Goal: Information Seeking & Learning: Learn about a topic

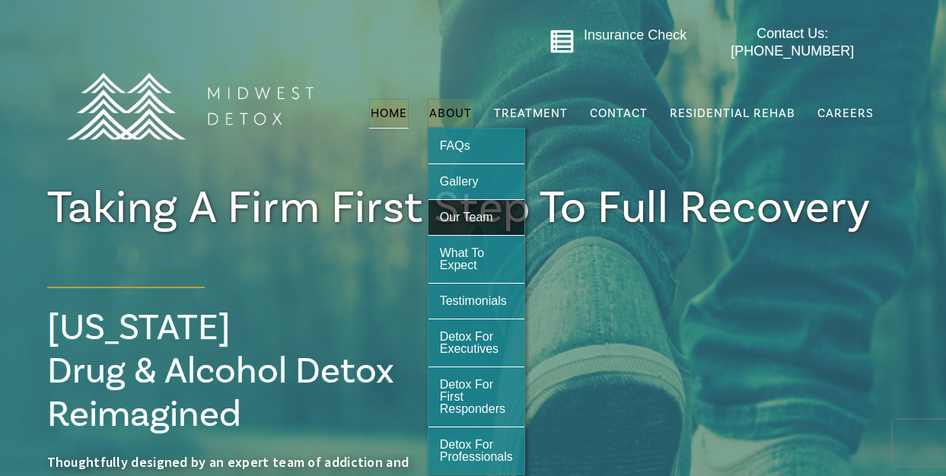
click at [462, 211] on span "Our Team" at bounding box center [466, 217] width 53 height 13
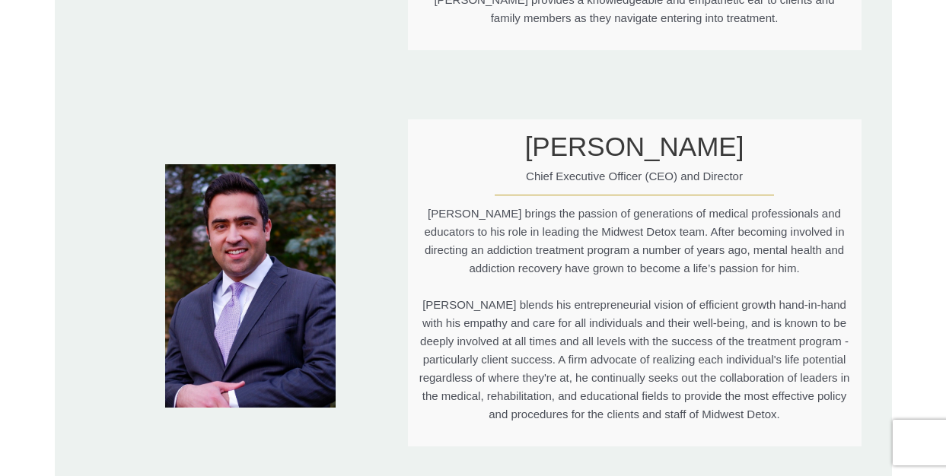
scroll to position [3363, 0]
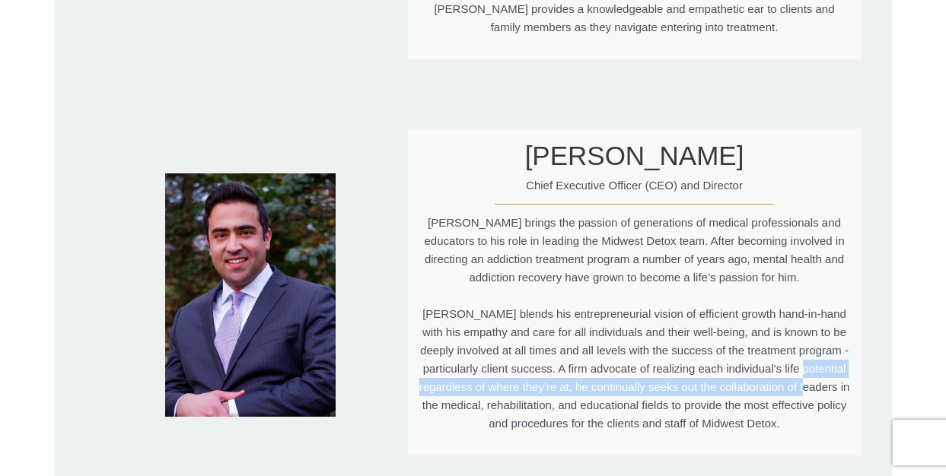
drag, startPoint x: 945, startPoint y: 309, endPoint x: 943, endPoint y: 321, distance: 12.4
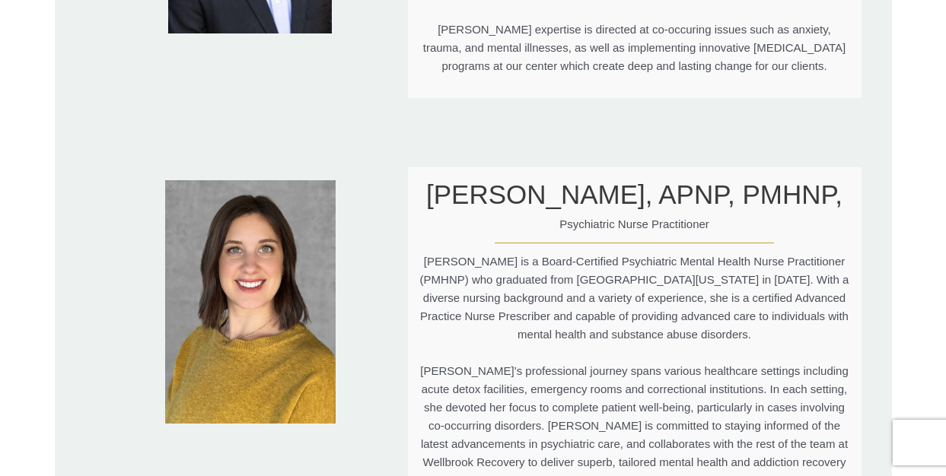
scroll to position [0, 0]
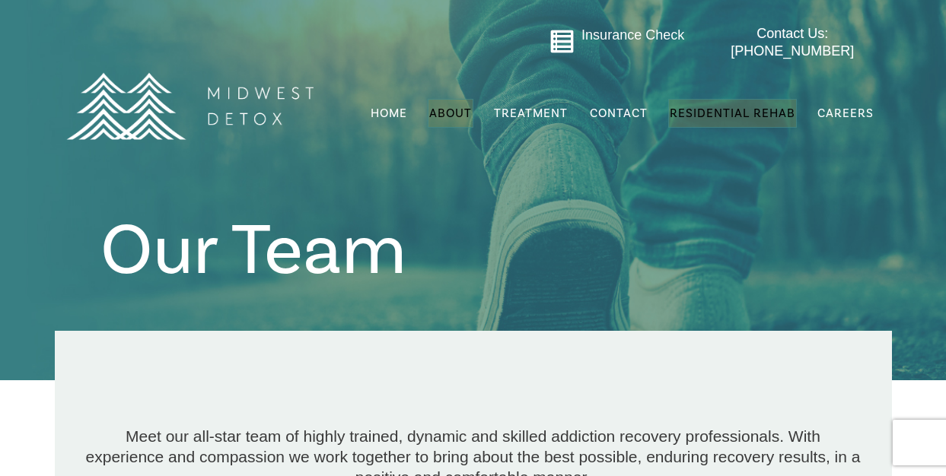
click at [702, 106] on span "Residential Rehab" at bounding box center [733, 113] width 126 height 15
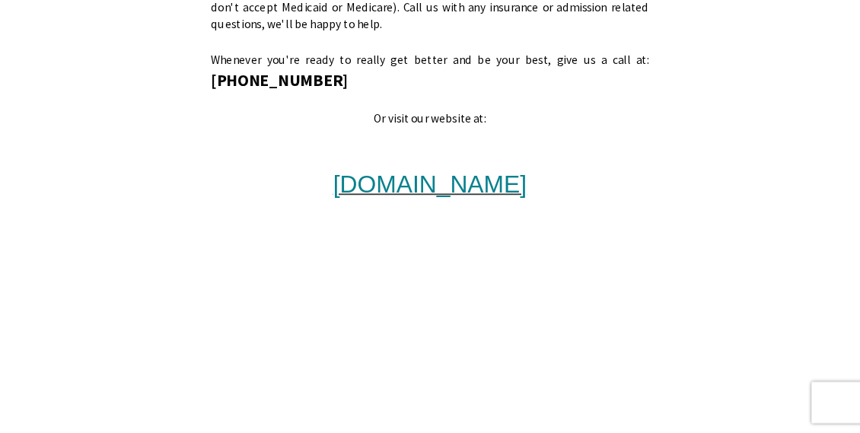
scroll to position [1546, 0]
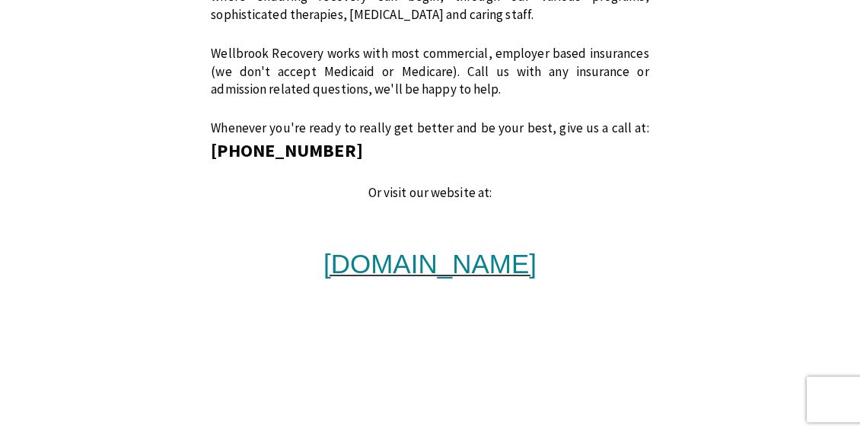
click at [444, 250] on span "www.wellbrookrecovery.com" at bounding box center [429, 264] width 213 height 30
